Goal: Task Accomplishment & Management: Manage account settings

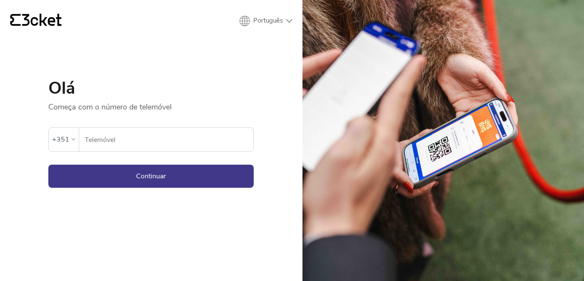
click at [168, 153] on form "Ocorreu um erro. Se o erro persistir, entrar em contato com o suporte. +351 Tel…" at bounding box center [150, 150] width 205 height 76
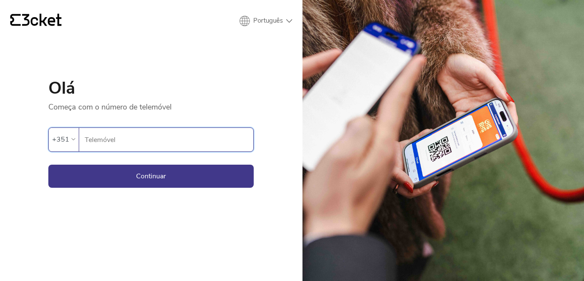
click at [165, 142] on input "Telemóvel" at bounding box center [168, 140] width 169 height 24
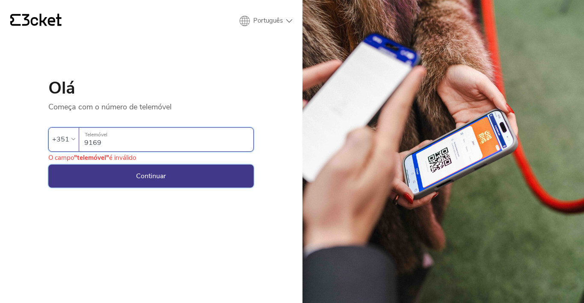
type input "916931973"
click at [133, 178] on button "Continuar" at bounding box center [150, 176] width 205 height 23
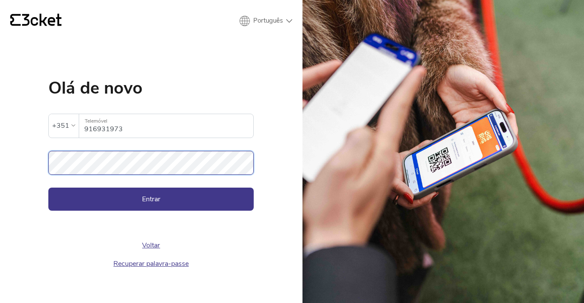
click at [48, 188] on button "Entrar" at bounding box center [150, 199] width 205 height 23
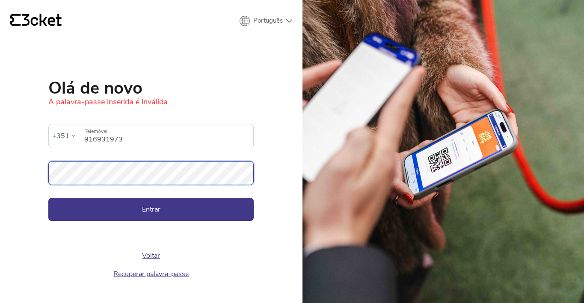
click at [48, 198] on button "Entrar" at bounding box center [150, 209] width 205 height 23
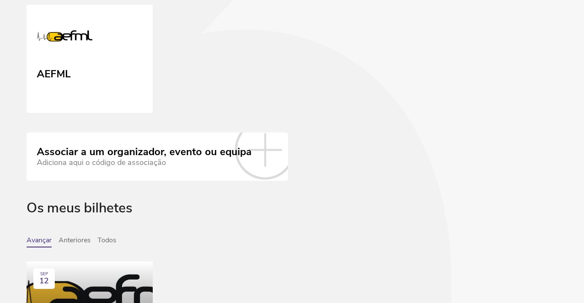
scroll to position [88, 0]
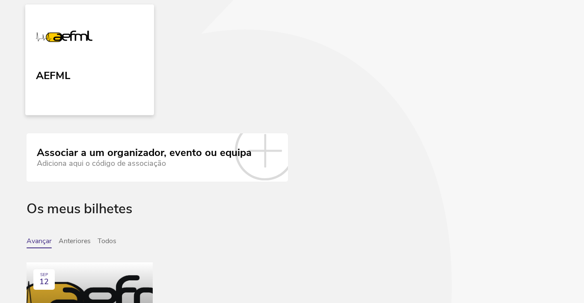
click at [107, 81] on link "AEFML" at bounding box center [89, 59] width 129 height 111
